Goal: Transaction & Acquisition: Purchase product/service

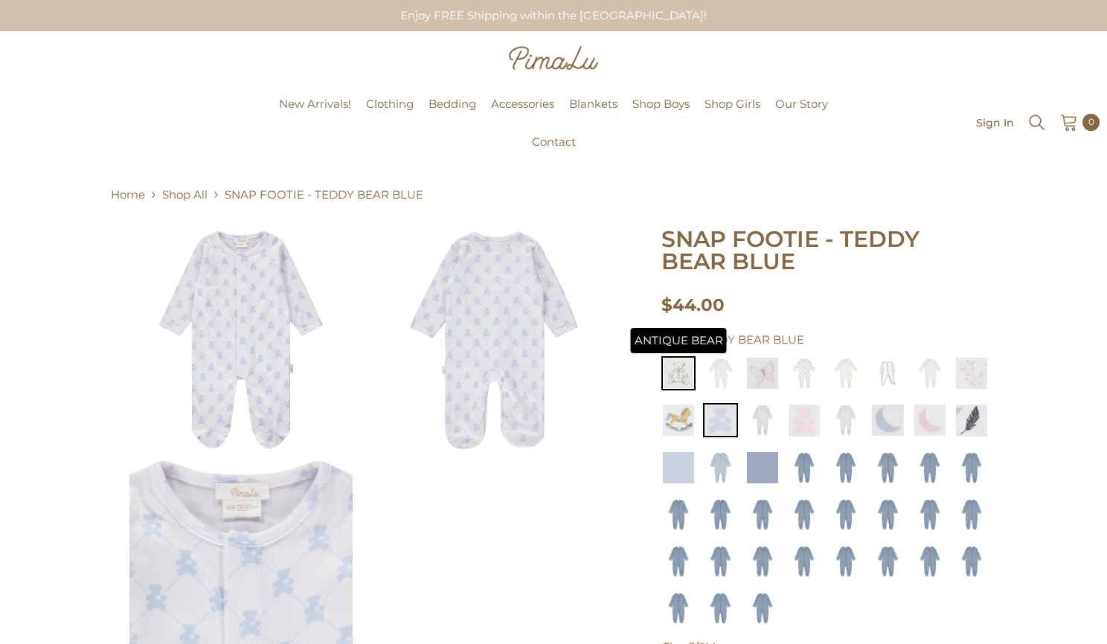
click at [685, 381] on img at bounding box center [678, 373] width 34 height 34
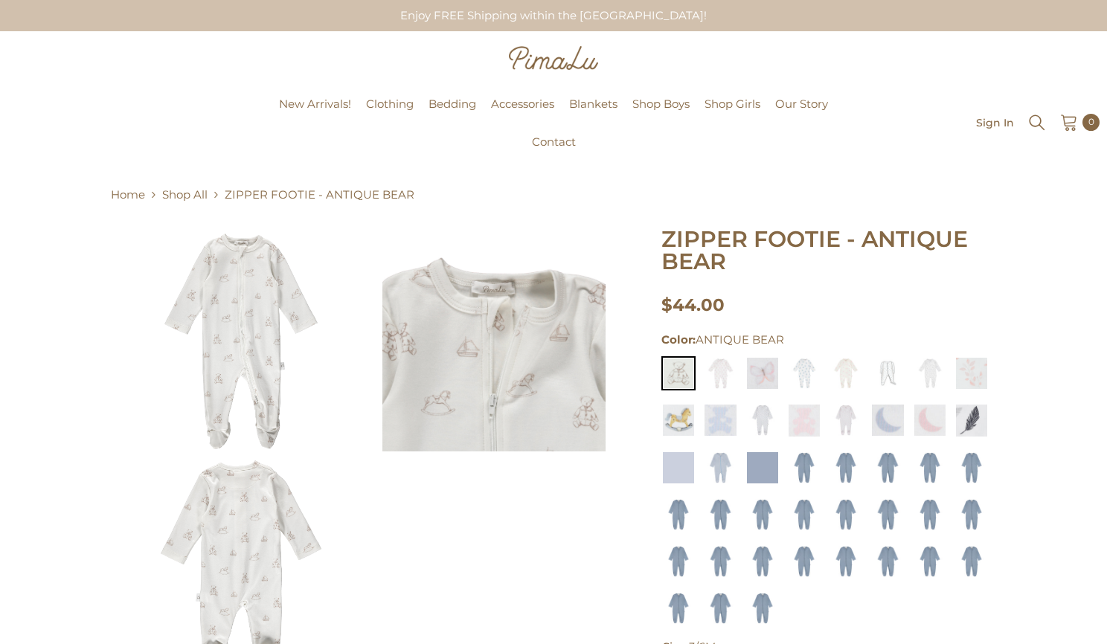
click at [262, 334] on img at bounding box center [240, 339] width 223 height 223
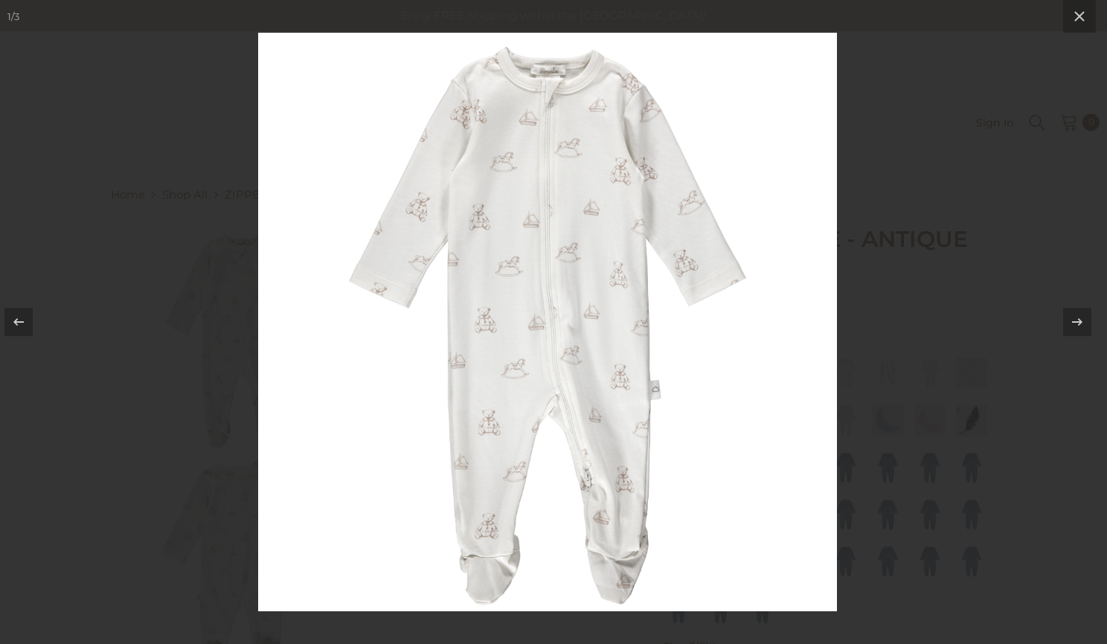
click at [275, 346] on img at bounding box center [547, 322] width 579 height 579
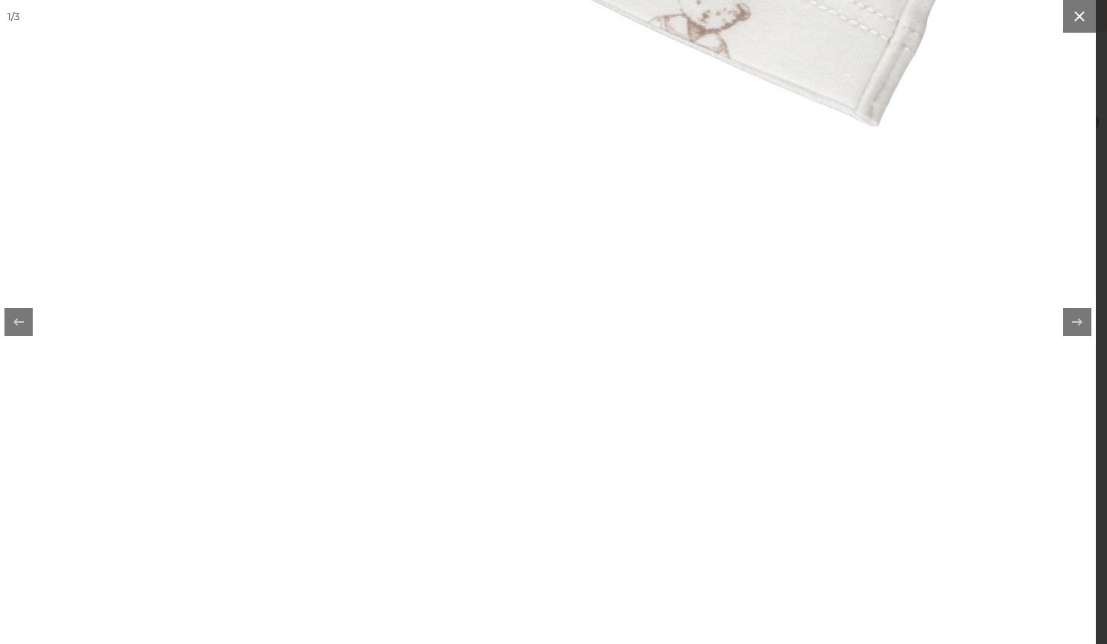
click at [1081, 19] on icon at bounding box center [1080, 16] width 18 height 18
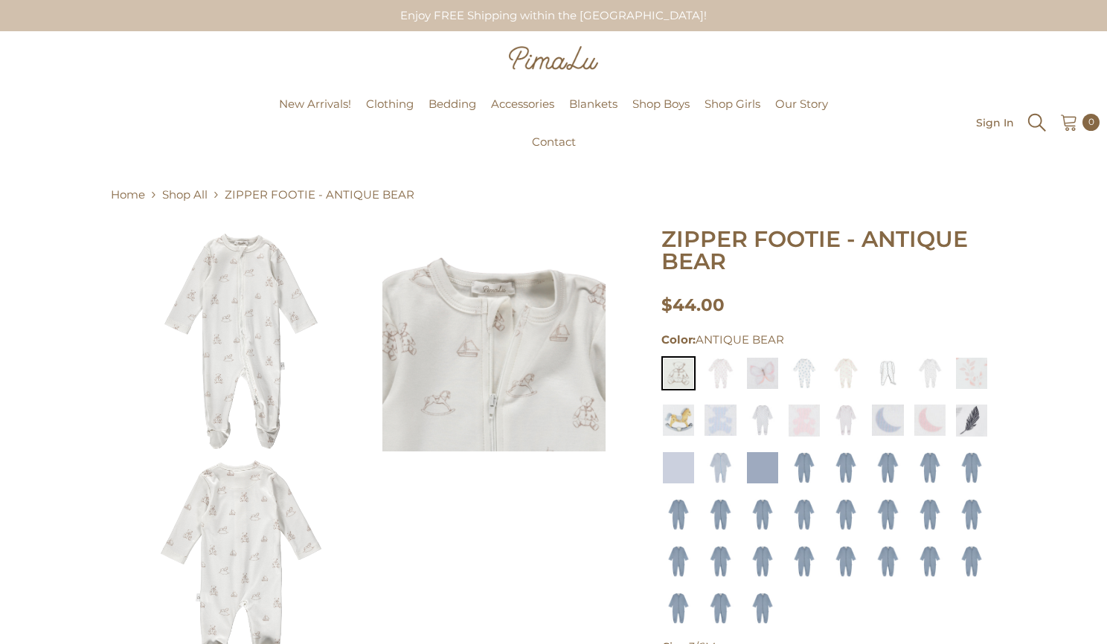
click at [1031, 126] on icon "Search" at bounding box center [1037, 123] width 18 height 18
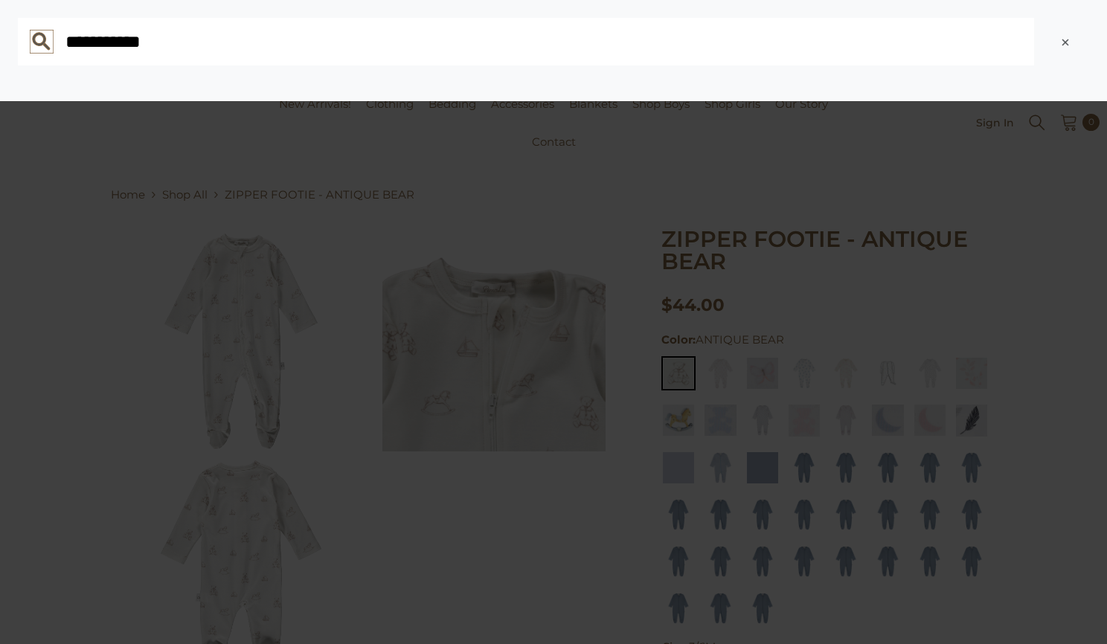
type input "**********"
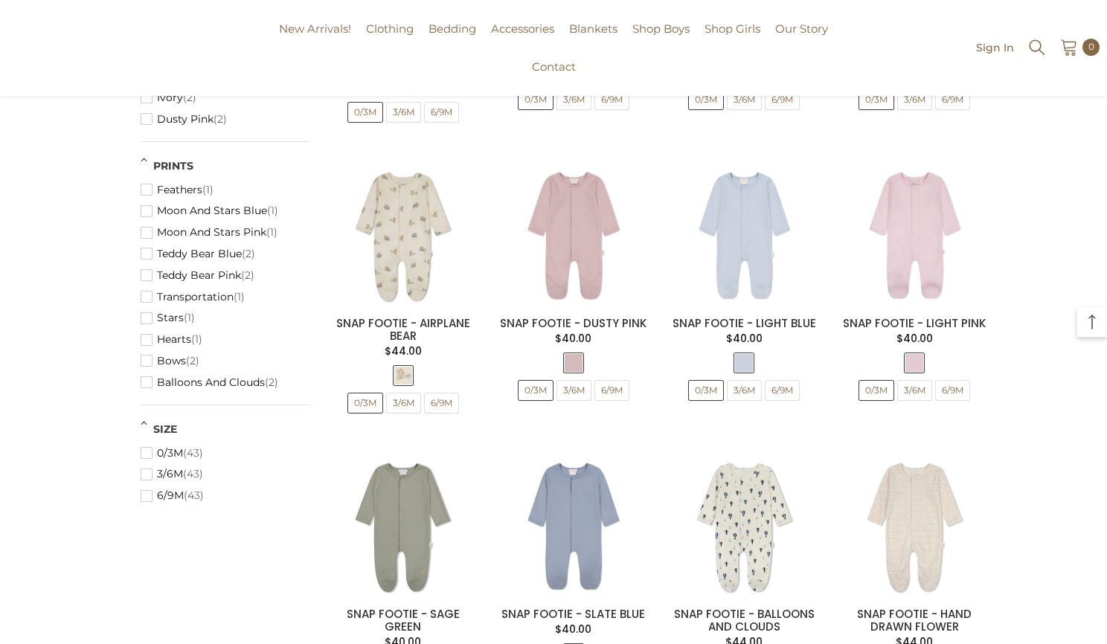
scroll to position [678, 0]
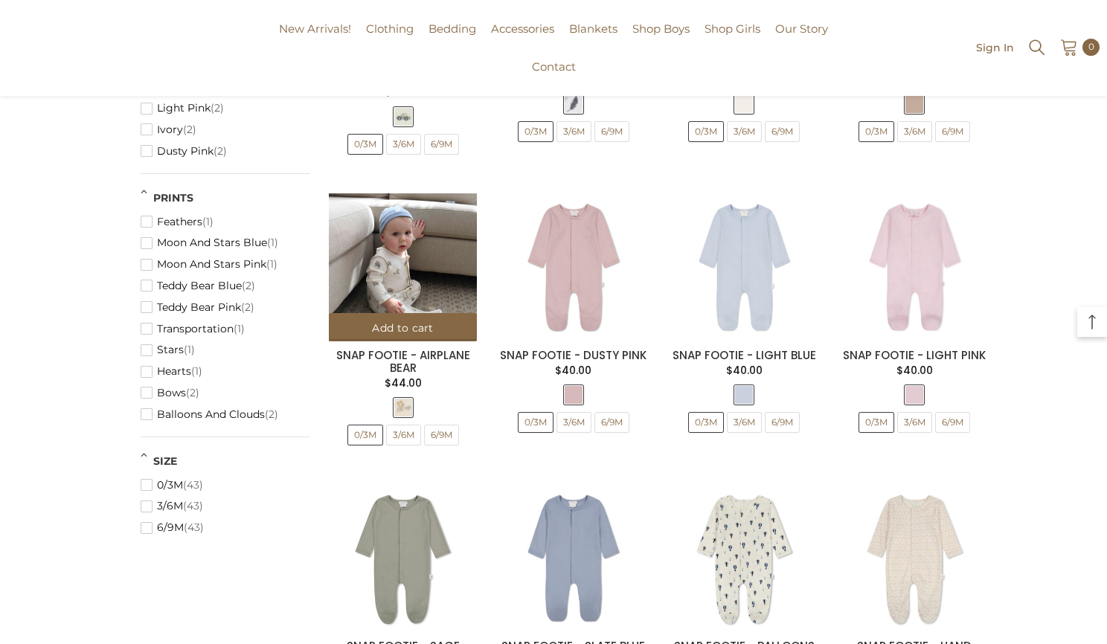
click at [397, 270] on img at bounding box center [403, 267] width 148 height 148
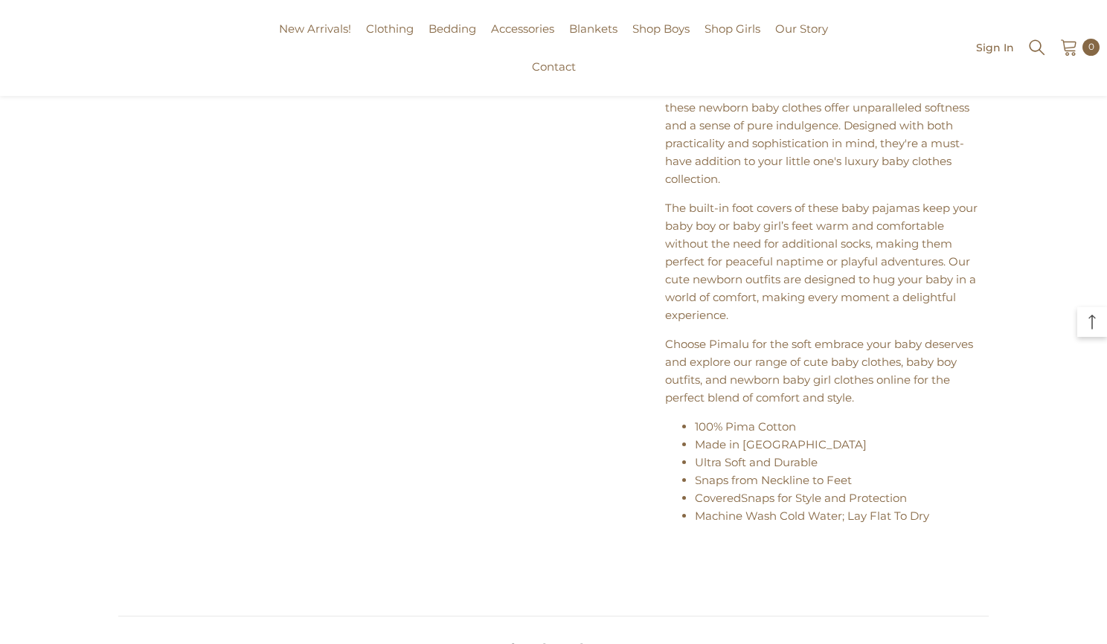
scroll to position [904, 0]
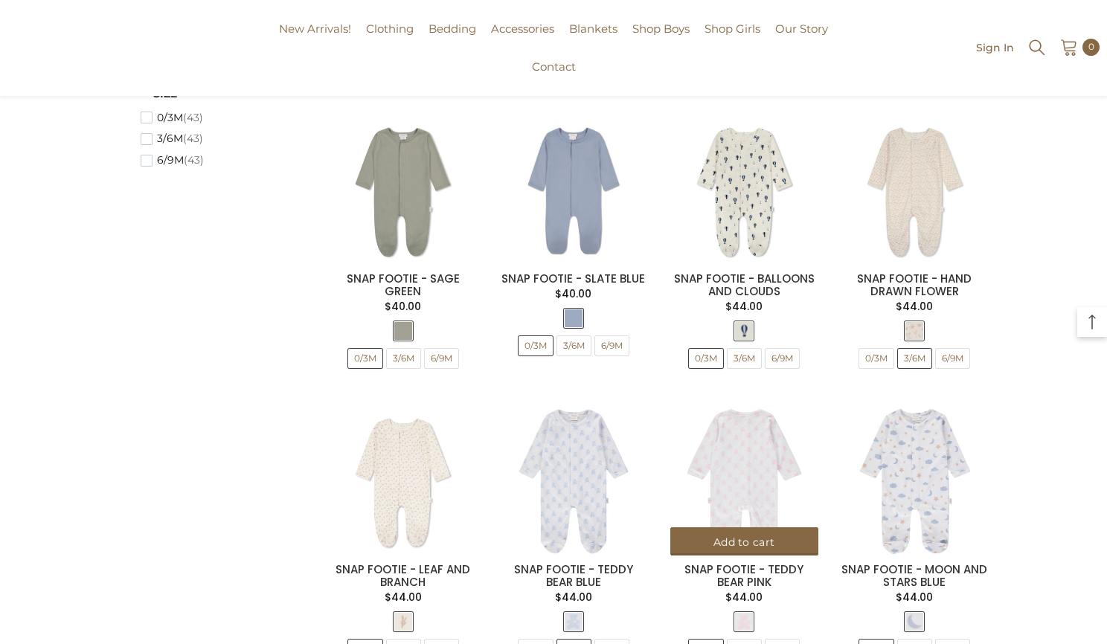
scroll to position [1034, 0]
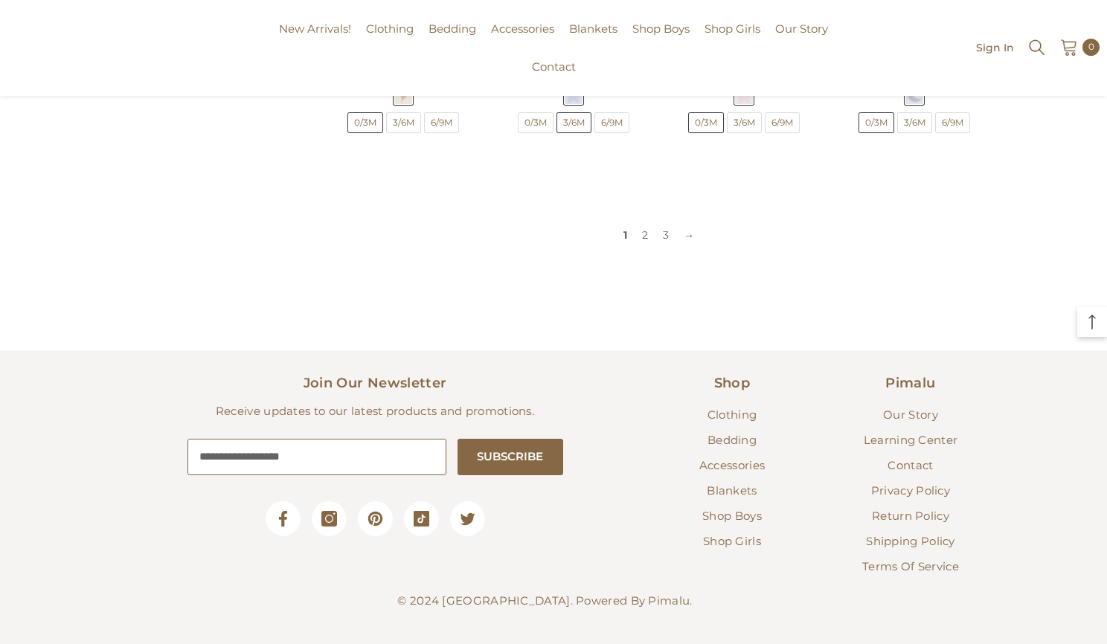
click at [655, 239] on link "2" at bounding box center [645, 235] width 21 height 22
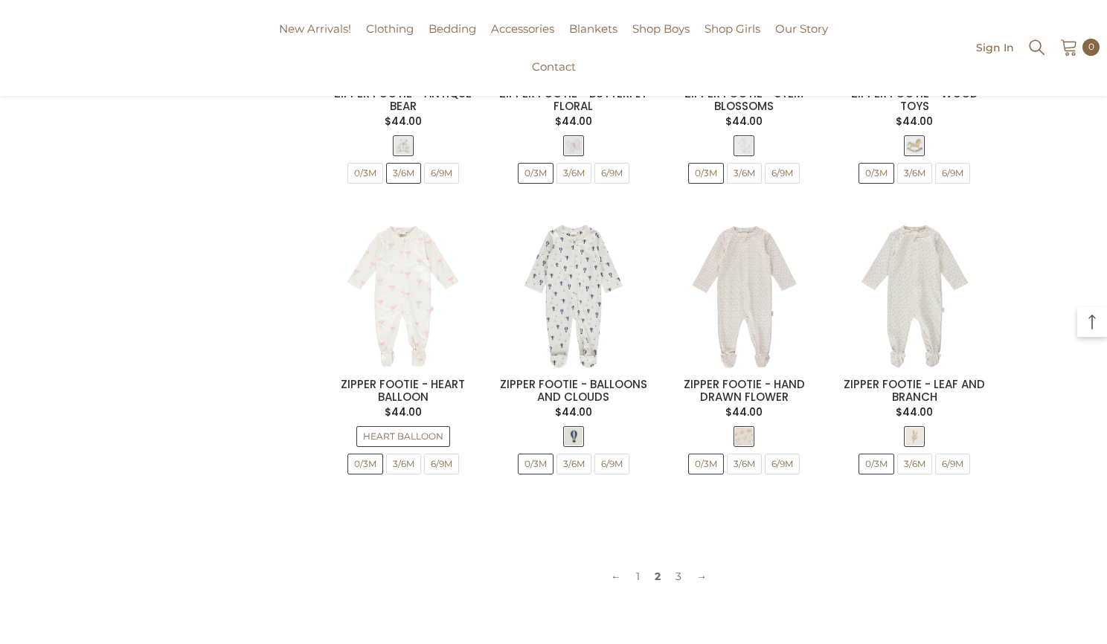
scroll to position [1244, 0]
click at [681, 577] on link "3" at bounding box center [678, 576] width 21 height 22
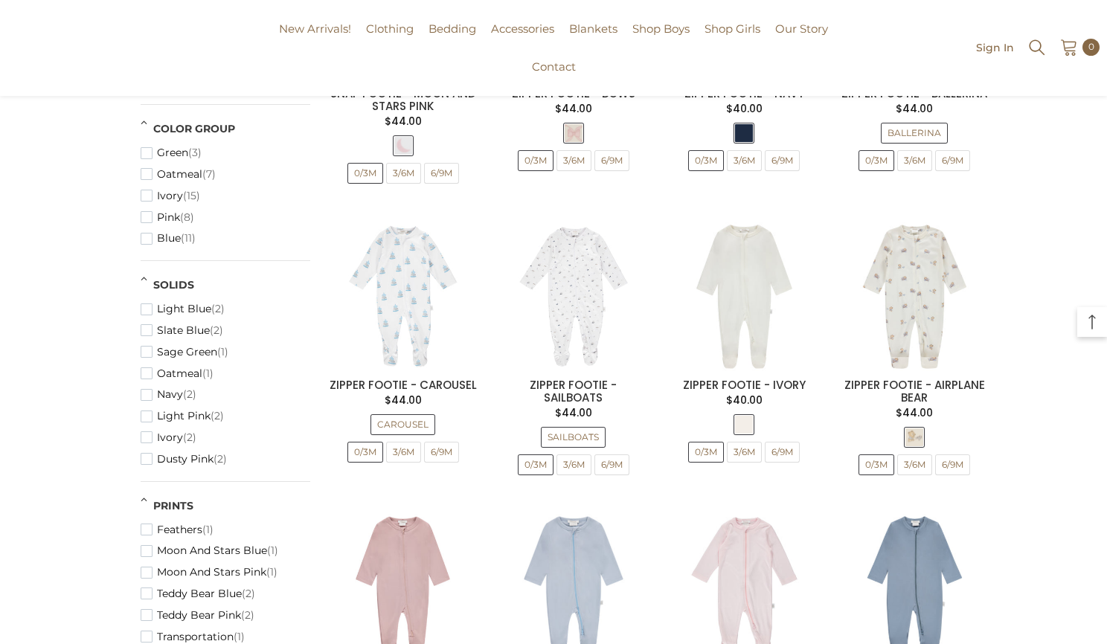
scroll to position [242, 0]
